Goal: Find specific page/section: Find specific page/section

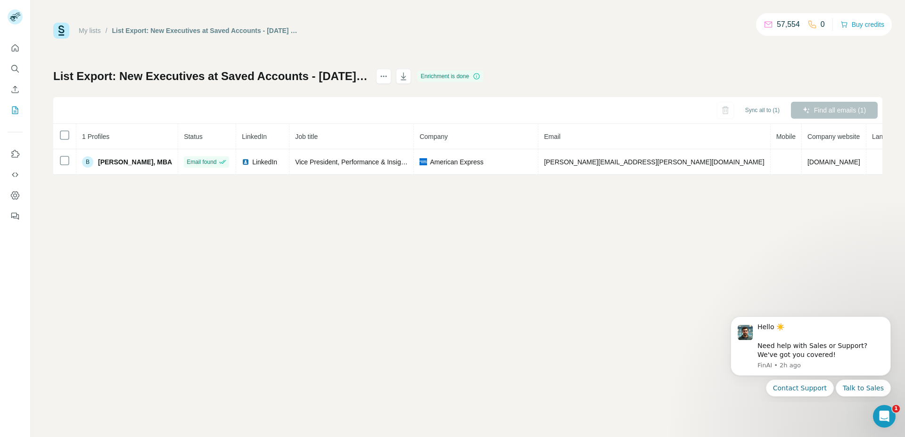
click at [566, 269] on div "My lists / List Export: New Executives at Saved Accounts - 02/10/2025 05:45 57,…" at bounding box center [468, 218] width 874 height 437
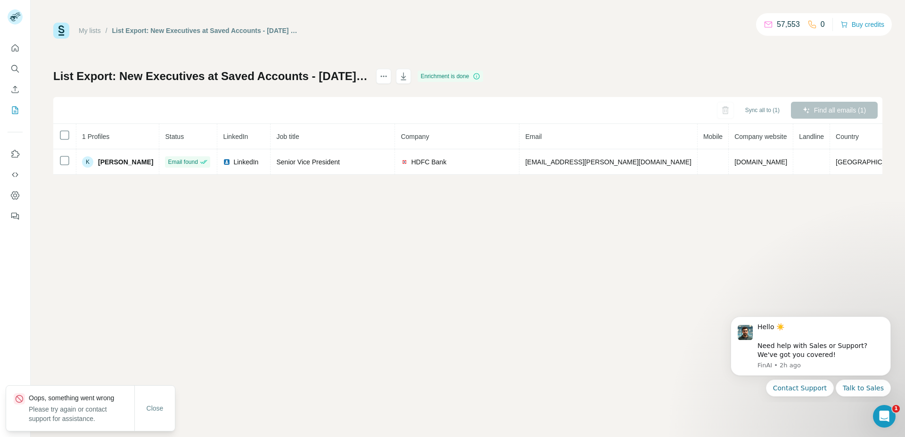
click at [75, 411] on p "Please try again or contact support for assistance." at bounding box center [82, 414] width 106 height 19
click at [494, 250] on div "My lists / List Export: New Executives at Saved Accounts - [DATE] 05:46 57,553 …" at bounding box center [468, 218] width 874 height 437
drag, startPoint x: 381, startPoint y: 248, endPoint x: 141, endPoint y: 196, distance: 246.1
click at [373, 246] on div "My lists / List Export: New Executives at Saved Accounts - [DATE] 05:46 57,553 …" at bounding box center [468, 218] width 874 height 437
